Goal: Task Accomplishment & Management: Complete application form

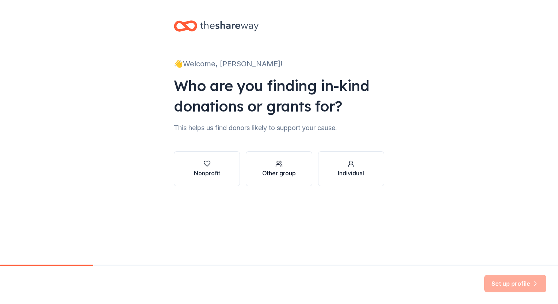
click at [284, 176] on div "Other group" at bounding box center [279, 173] width 34 height 9
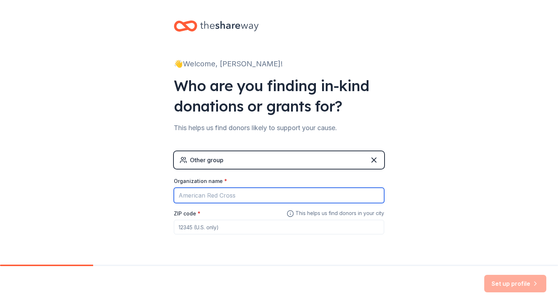
click at [281, 189] on input "Organization name *" at bounding box center [279, 195] width 210 height 15
type input "Nacional Organizarion of Minority Architecture Students"
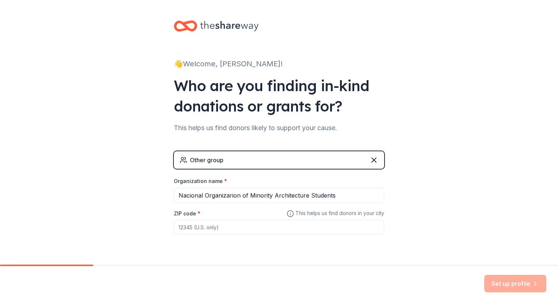
click at [370, 226] on input "ZIP code *" at bounding box center [279, 227] width 210 height 15
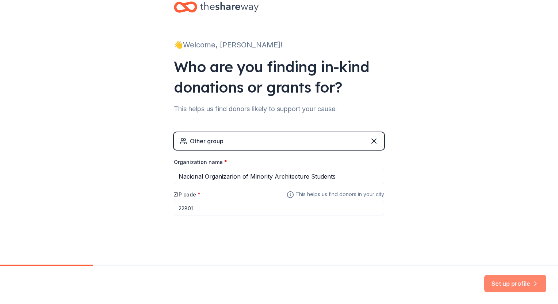
type input "22801"
click at [492, 280] on button "Set up profile" at bounding box center [515, 284] width 62 height 18
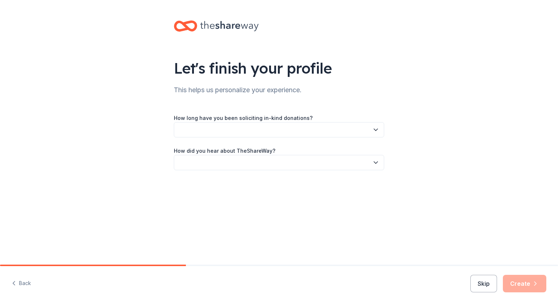
click at [328, 131] on button "button" at bounding box center [279, 129] width 210 height 15
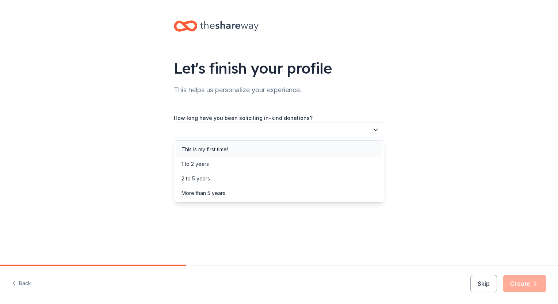
click at [327, 146] on div "This is my first time!" at bounding box center [279, 149] width 207 height 15
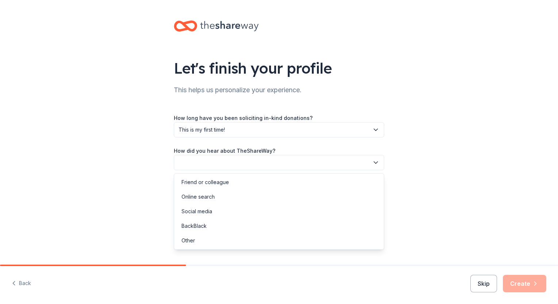
click at [327, 163] on button "button" at bounding box center [279, 162] width 210 height 15
click at [318, 245] on div "Other" at bounding box center [279, 241] width 207 height 15
click at [300, 175] on div "How long have you been soliciting in-kind donations? This is my first time! How…" at bounding box center [279, 158] width 210 height 91
click at [292, 160] on span "Other" at bounding box center [273, 162] width 190 height 9
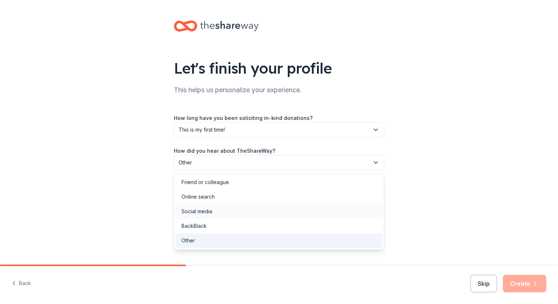
click at [287, 213] on div "Social media" at bounding box center [279, 211] width 207 height 15
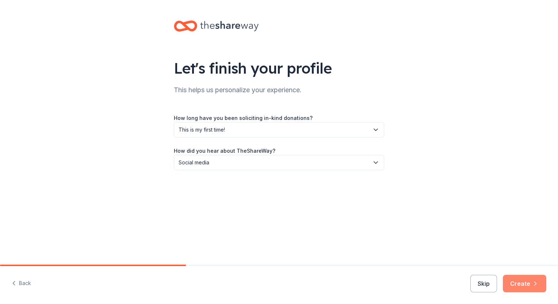
click at [509, 276] on button "Create" at bounding box center [523, 284] width 43 height 18
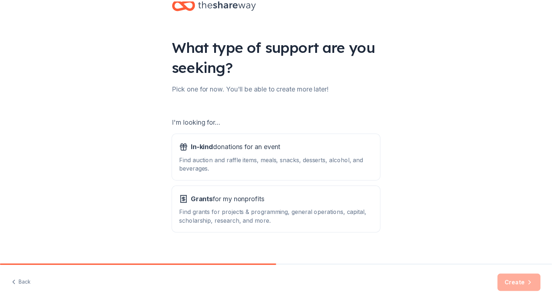
scroll to position [29, 0]
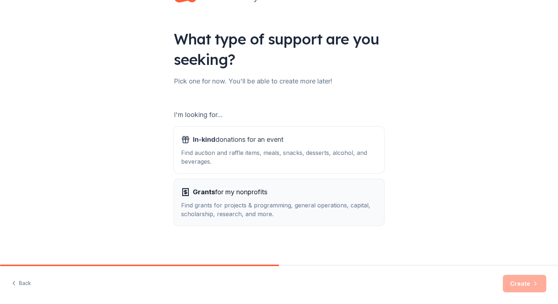
click at [371, 214] on div "Find grants for projects & programming, general operations, capital, scholarshi…" at bounding box center [279, 210] width 196 height 18
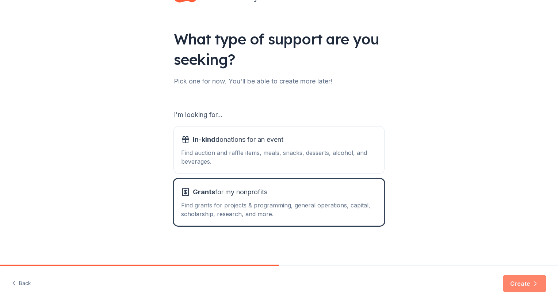
click at [530, 280] on button "Create" at bounding box center [523, 284] width 43 height 18
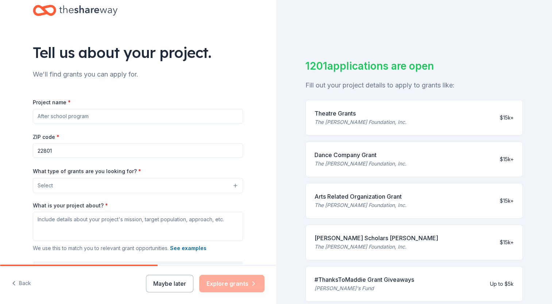
scroll to position [23, 0]
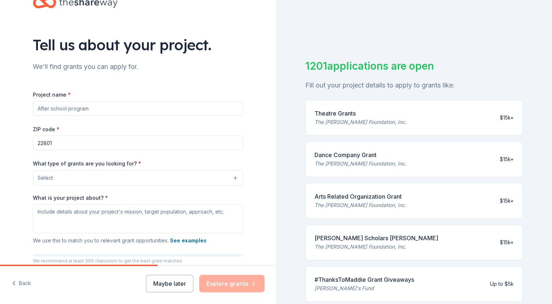
click at [131, 115] on input "Project name *" at bounding box center [138, 108] width 210 height 15
click at [113, 88] on div "Project name * ZIP code * 22801 What type of grants are you looking for? * Sele…" at bounding box center [138, 184] width 210 height 212
drag, startPoint x: 113, startPoint y: 88, endPoint x: 63, endPoint y: 81, distance: 50.1
click at [63, 81] on div "Project name * ZIP code * 22801 What type of grants are you looking for? * Sele…" at bounding box center [138, 184] width 210 height 212
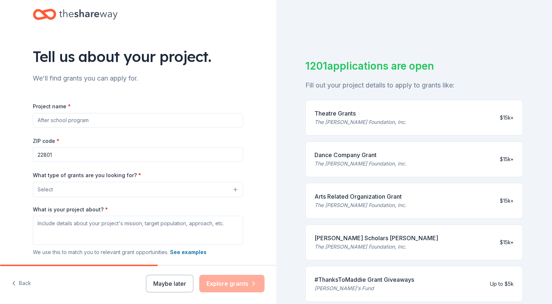
scroll to position [12, 0]
click at [154, 123] on input "Project name *" at bounding box center [138, 119] width 210 height 15
paste input "NOMAS JMU – Architecture Student Leadership & Outreach Program"
type input "NOMAS JMU – Architecture Student Leadership & Outreach Program"
paste input "NOMAS JMU – Architecture Student Leadership & Outreach Program"
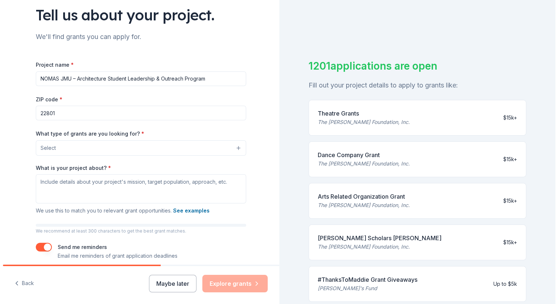
scroll to position [53, 0]
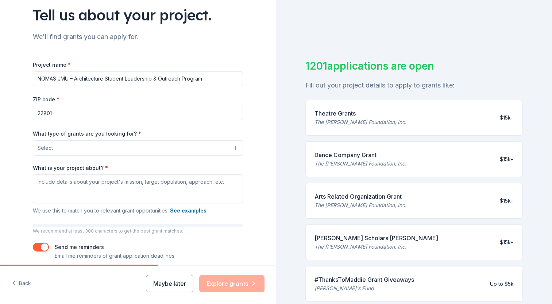
type input "NOMAS JMU – Architecture Student Leadership & Outreach Program"
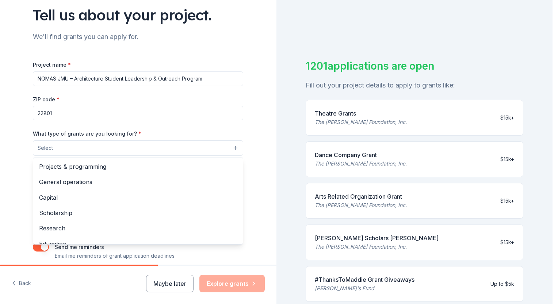
click at [201, 147] on button "Select" at bounding box center [138, 147] width 210 height 15
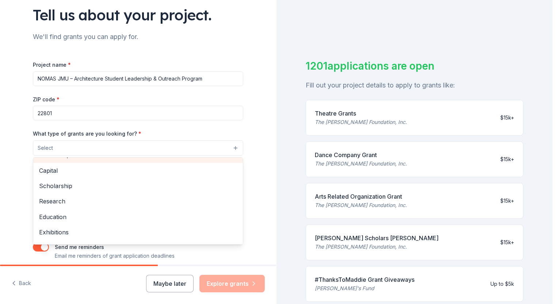
scroll to position [27, 0]
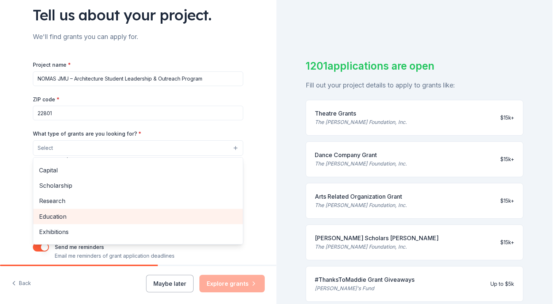
click at [203, 211] on div "Education" at bounding box center [137, 216] width 209 height 15
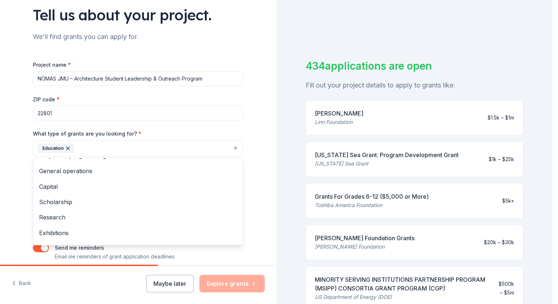
scroll to position [0, 0]
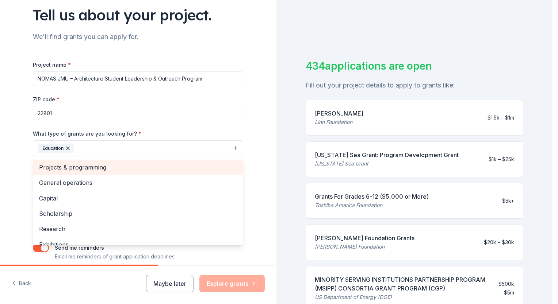
click at [196, 170] on span "Projects & programming" at bounding box center [138, 167] width 198 height 9
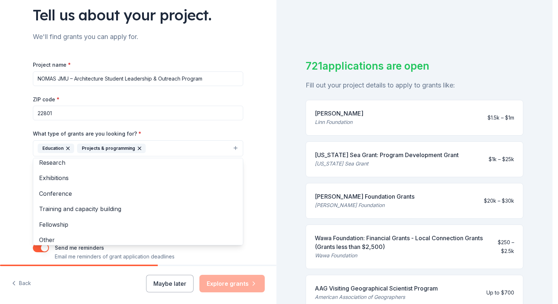
scroll to position [55, 0]
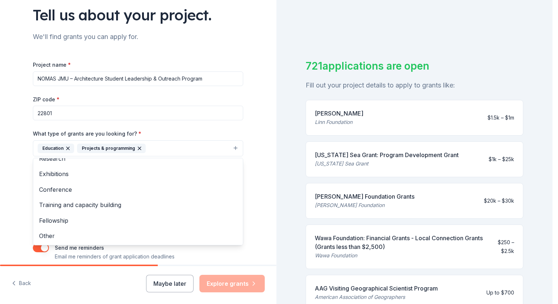
click at [233, 130] on div "What type of grants are you looking for? * Education Projects & programming Gen…" at bounding box center [138, 142] width 210 height 27
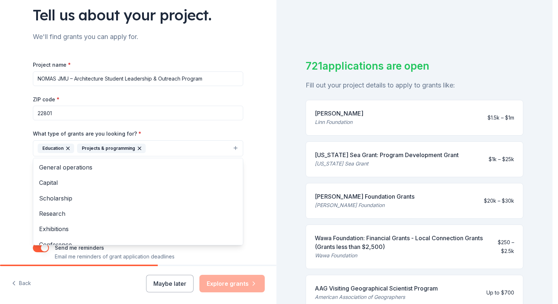
click at [136, 146] on icon "button" at bounding box center [139, 149] width 6 height 6
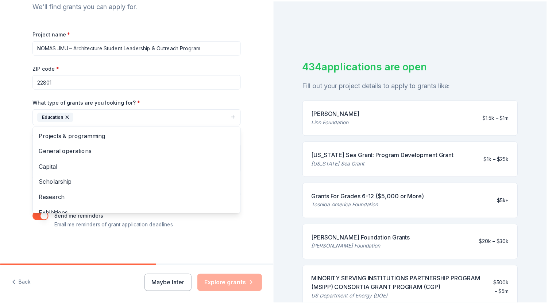
scroll to position [84, 0]
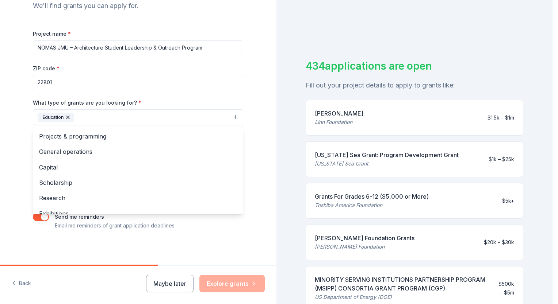
click at [248, 145] on div "Tell us about your project. We'll find grants you can apply for. Project name *…" at bounding box center [138, 91] width 234 height 350
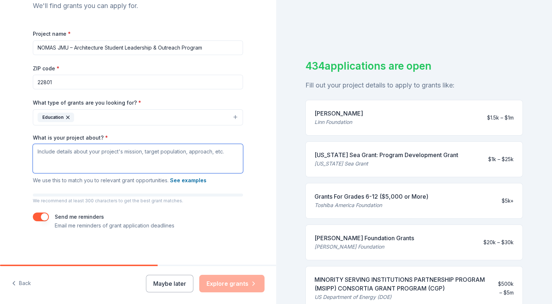
click at [152, 159] on textarea "What is your project about? *" at bounding box center [138, 158] width 210 height 29
paste textarea "The National Organization of Minority Architecture Students (NOMAS) at [PERSON_…"
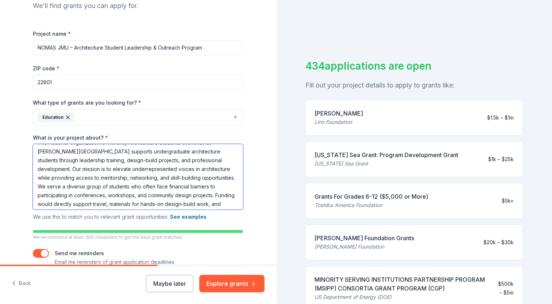
scroll to position [4, 0]
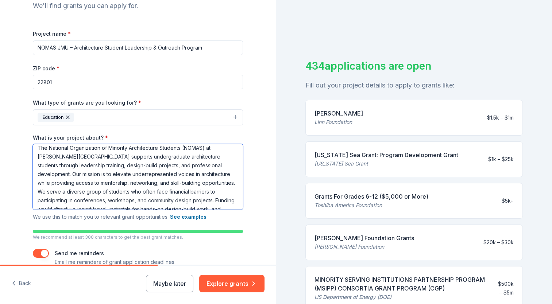
click at [100, 169] on textarea "The National Organization of Minority Architecture Students (NOMAS) at [PERSON_…" at bounding box center [138, 177] width 210 height 66
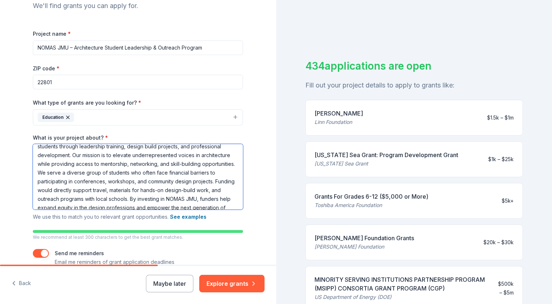
click at [141, 164] on textarea "The National Organization of Minority Architecture Students (NOMAS) at [PERSON_…" at bounding box center [138, 177] width 210 height 66
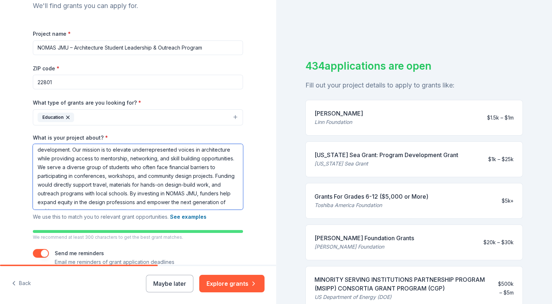
type textarea "The National Organization of Minority Architecture Students (NOMAS) at [PERSON_…"
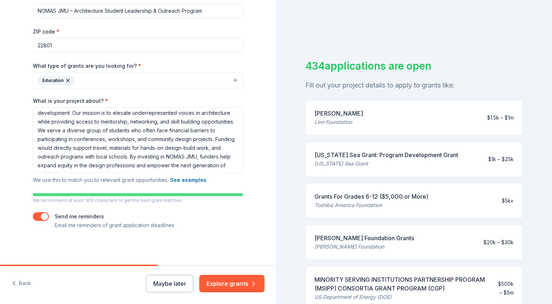
click at [42, 220] on button "button" at bounding box center [41, 216] width 16 height 9
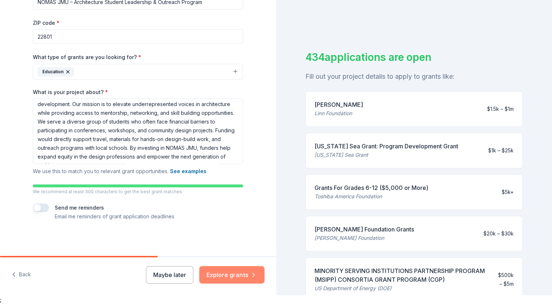
click at [209, 274] on button "Explore grants" at bounding box center [231, 275] width 65 height 18
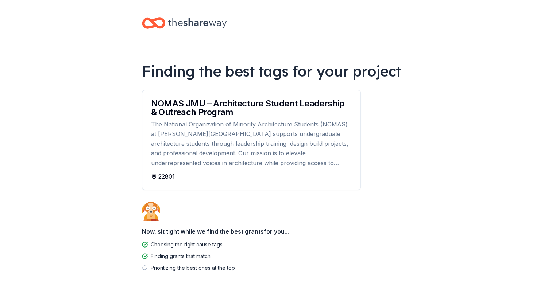
scroll to position [16, 0]
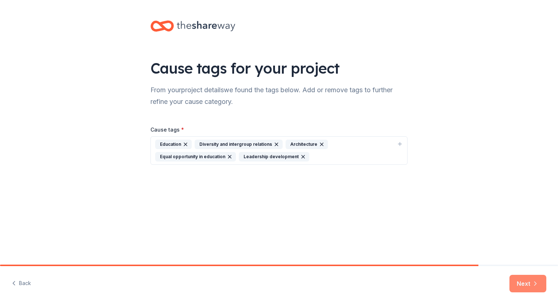
click at [516, 278] on button "Next" at bounding box center [527, 284] width 37 height 18
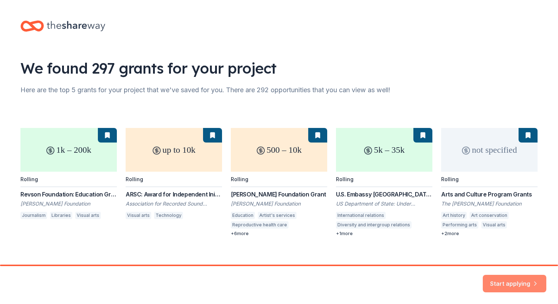
click at [512, 284] on button "Start applying" at bounding box center [513, 280] width 63 height 18
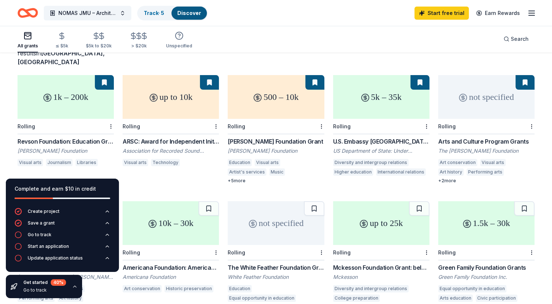
scroll to position [55, 0]
click at [292, 106] on div "500 – 10k" at bounding box center [276, 98] width 96 height 44
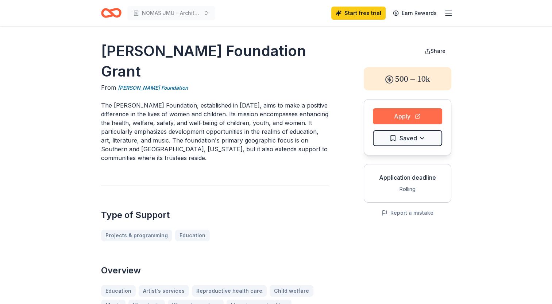
click at [408, 115] on button "Apply" at bounding box center [407, 116] width 69 height 16
click at [403, 14] on link "Earn Rewards" at bounding box center [415, 13] width 53 height 13
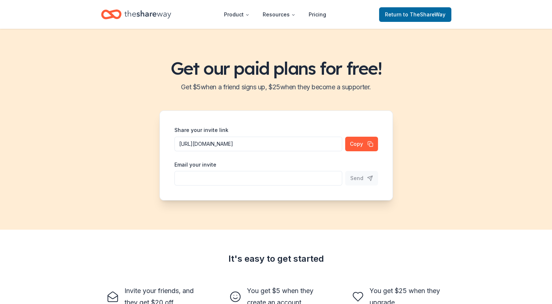
click at [105, 16] on icon "Home" at bounding box center [111, 14] width 20 height 17
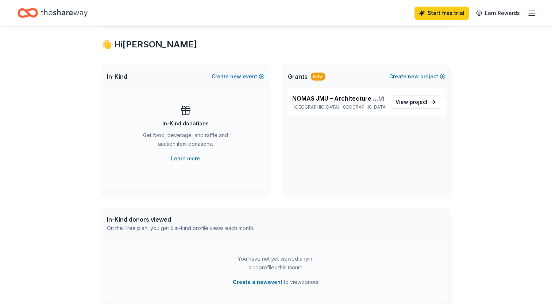
scroll to position [123, 0]
click at [434, 101] on link "View project" at bounding box center [416, 101] width 50 height 13
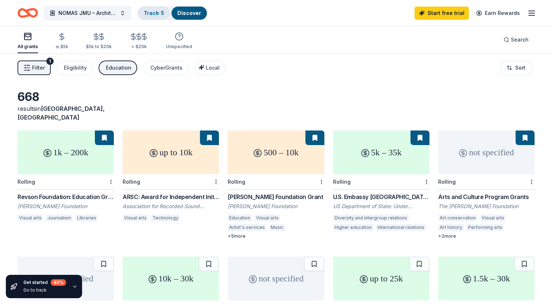
click at [154, 16] on div "Track · 5" at bounding box center [154, 13] width 32 height 13
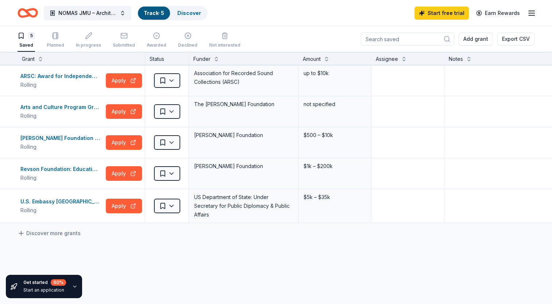
click at [31, 15] on icon "Home" at bounding box center [31, 12] width 11 height 7
